Goal: Task Accomplishment & Management: Manage account settings

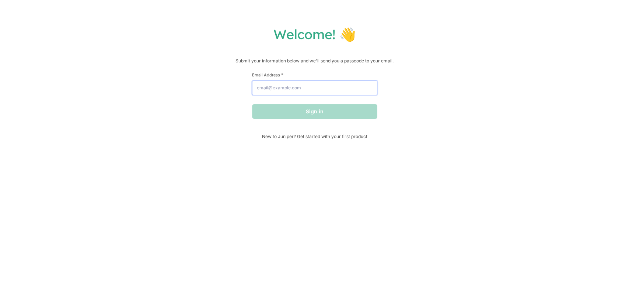
click at [290, 88] on input "Email Address *" at bounding box center [314, 87] width 125 height 15
type input "[EMAIL_ADDRESS][DOMAIN_NAME]"
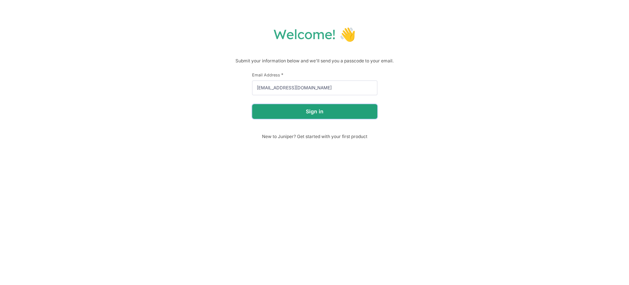
click at [306, 109] on button "Sign in" at bounding box center [314, 111] width 125 height 15
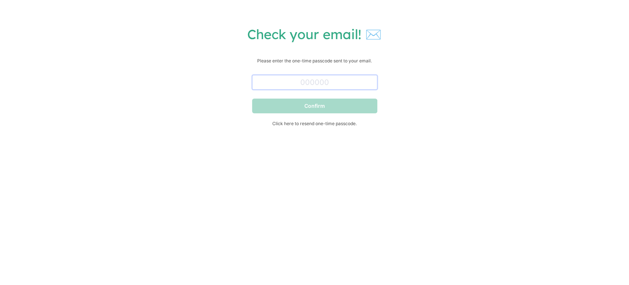
drag, startPoint x: 317, startPoint y: 79, endPoint x: 318, endPoint y: 85, distance: 6.2
click at [317, 79] on input "text" at bounding box center [314, 82] width 125 height 15
paste input "022993"
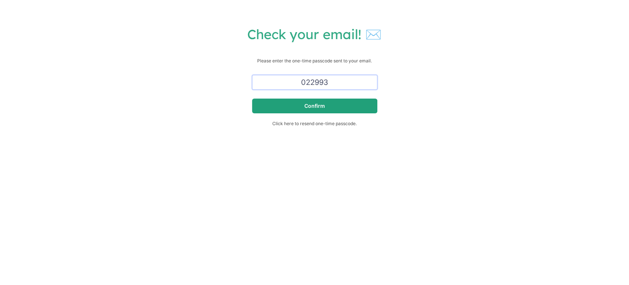
type input "022993"
click at [329, 103] on button "Confirm" at bounding box center [314, 105] width 125 height 15
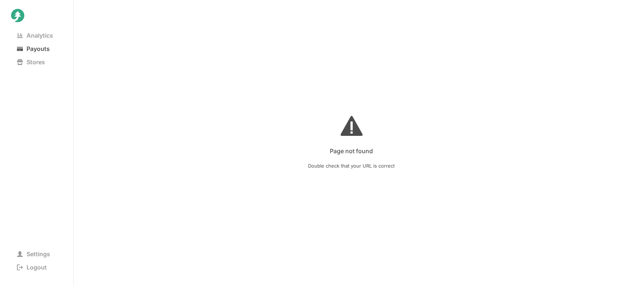
click at [44, 48] on span "Payouts" at bounding box center [33, 48] width 45 height 10
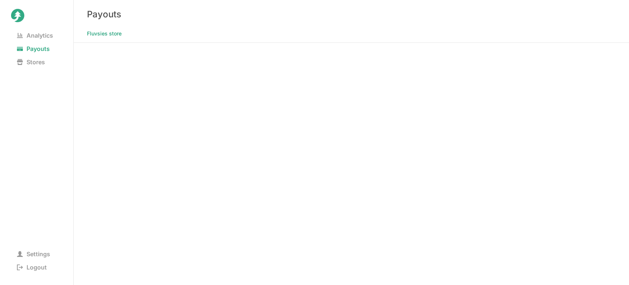
click at [29, 128] on nav "Analytics Payouts Stores" at bounding box center [36, 90] width 51 height 122
click at [62, 153] on nav "Settings Logout" at bounding box center [36, 212] width 51 height 122
click at [41, 174] on nav "Settings Logout" at bounding box center [36, 212] width 51 height 122
click at [40, 38] on span "Analytics" at bounding box center [35, 35] width 48 height 10
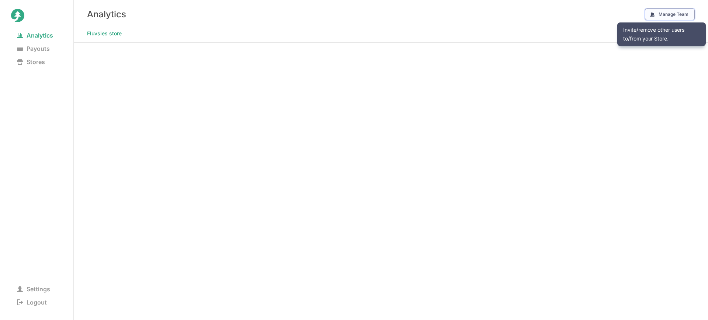
click at [629, 9] on button "Manage Team" at bounding box center [670, 14] width 50 height 12
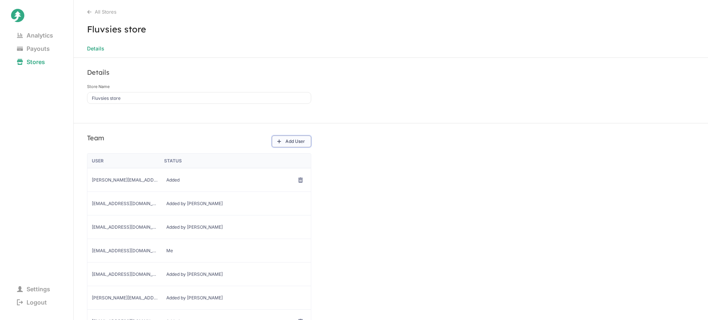
click at [302, 144] on button "Add User" at bounding box center [291, 142] width 39 height 12
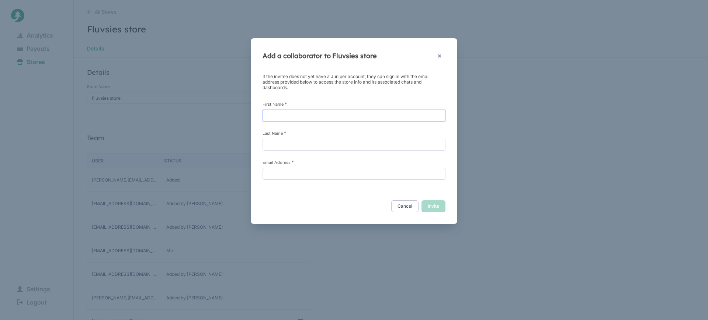
click at [321, 119] on input "First Name *" at bounding box center [353, 116] width 183 height 12
type input "[PERSON_NAME]"
type input "Ivanauskaitė"
paste input "[PERSON_NAME][EMAIL_ADDRESS][DOMAIN_NAME]"
type input "[PERSON_NAME][EMAIL_ADDRESS][DOMAIN_NAME]"
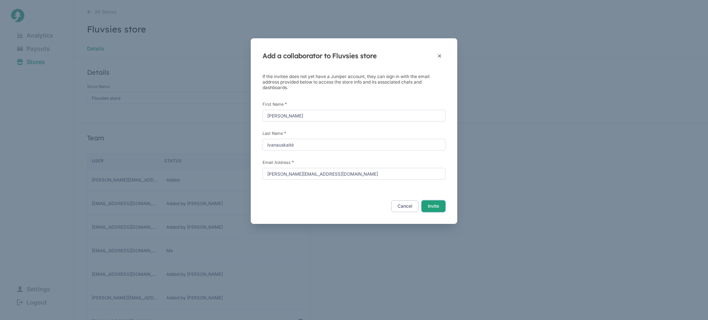
click at [439, 207] on button "Invite" at bounding box center [433, 206] width 24 height 12
